Goal: Information Seeking & Learning: Learn about a topic

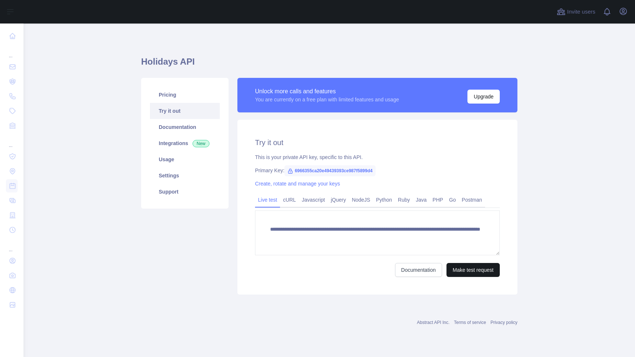
type textarea "**********"
click at [486, 263] on button "Make test request" at bounding box center [472, 270] width 53 height 14
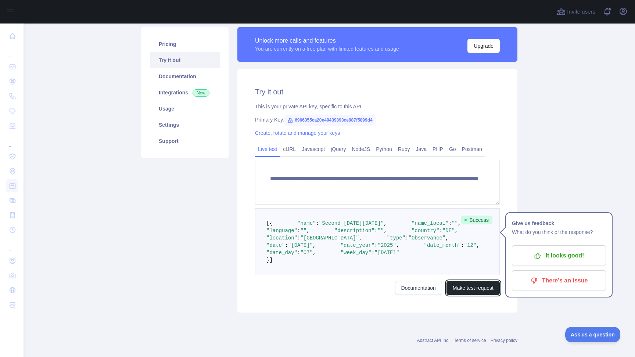
scroll to position [33, 0]
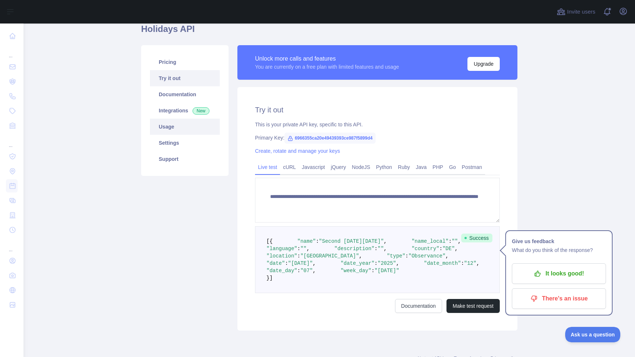
click at [180, 127] on link "Usage" at bounding box center [185, 127] width 70 height 16
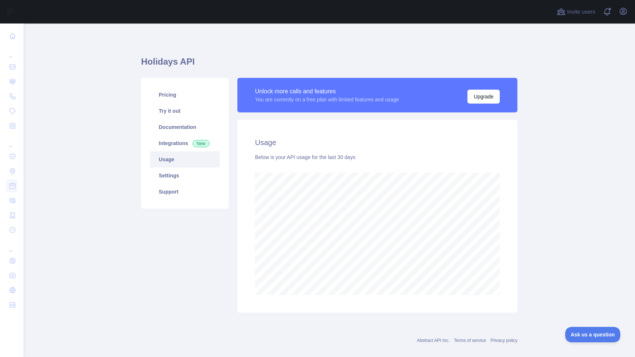
scroll to position [10, 0]
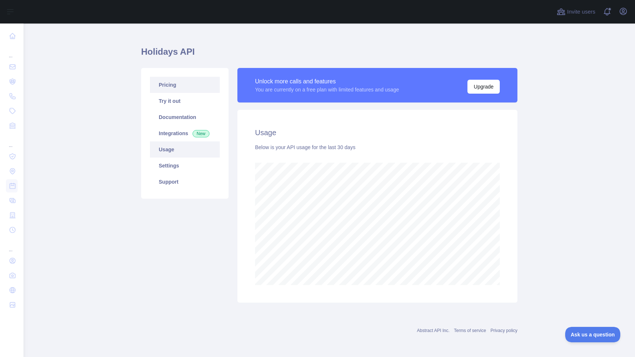
click at [185, 85] on link "Pricing" at bounding box center [185, 85] width 70 height 16
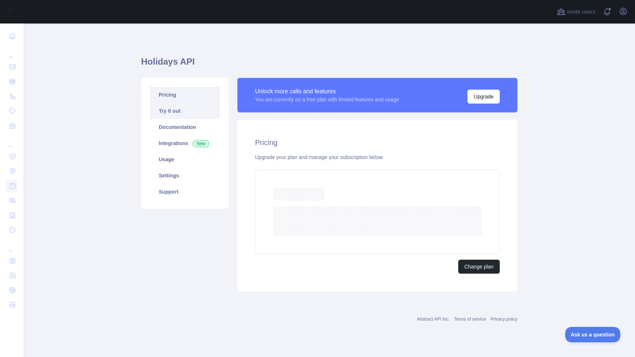
click at [179, 111] on link "Try it out" at bounding box center [185, 111] width 70 height 16
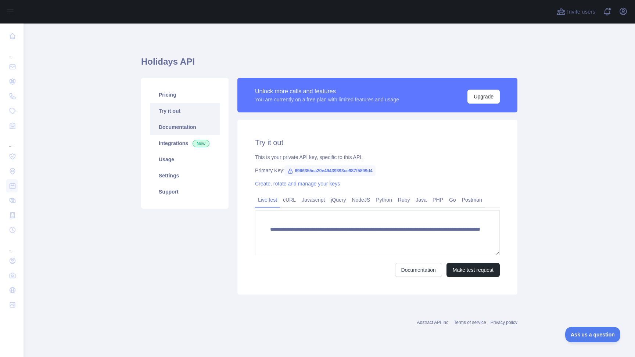
click at [180, 126] on link "Documentation" at bounding box center [185, 127] width 70 height 16
click at [195, 163] on link "Usage" at bounding box center [185, 159] width 70 height 16
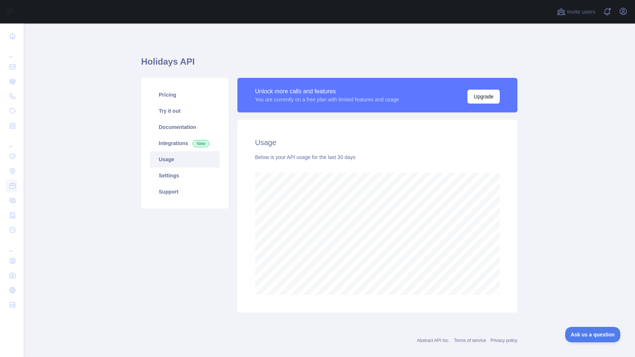
scroll to position [333, 611]
click at [174, 131] on link "Documentation" at bounding box center [185, 127] width 70 height 16
